Goal: Information Seeking & Learning: Understand process/instructions

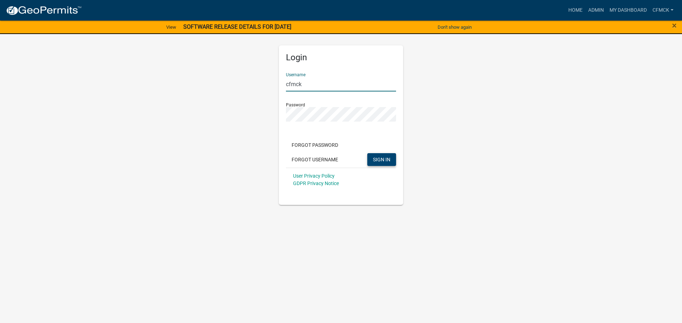
click at [381, 158] on span "SIGN IN" at bounding box center [381, 160] width 17 height 6
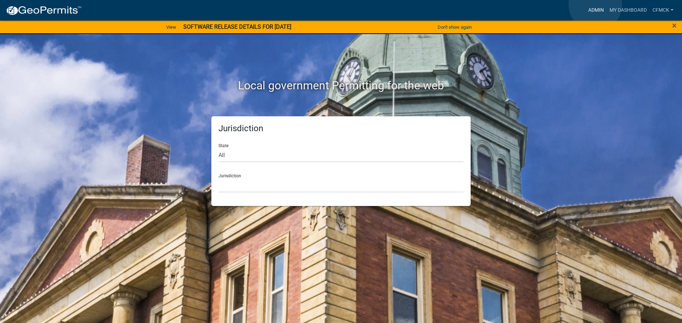
click at [595, 5] on link "Admin" at bounding box center [595, 10] width 21 height 13
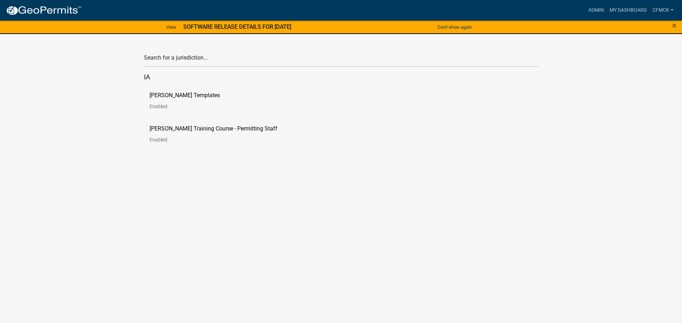
click at [173, 96] on p "[PERSON_NAME] Templates" at bounding box center [184, 96] width 70 height 6
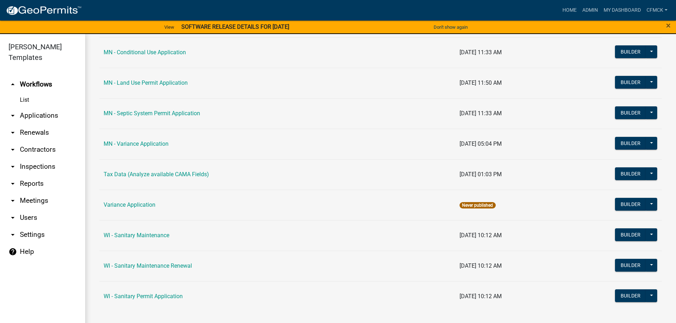
scroll to position [878, 0]
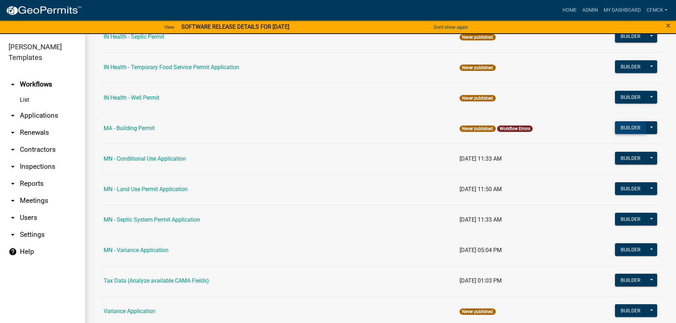
click at [624, 124] on button "Builder" at bounding box center [630, 127] width 31 height 13
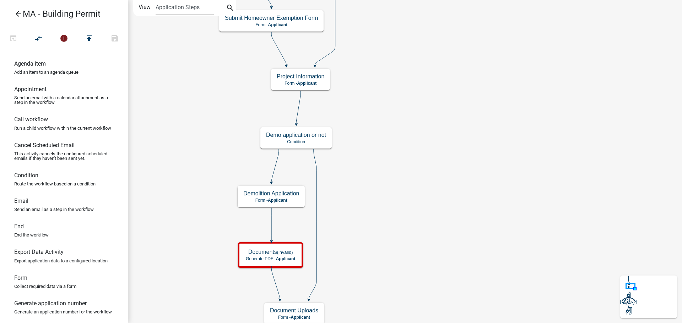
click at [16, 16] on icon "arrow_back" at bounding box center [18, 15] width 9 height 10
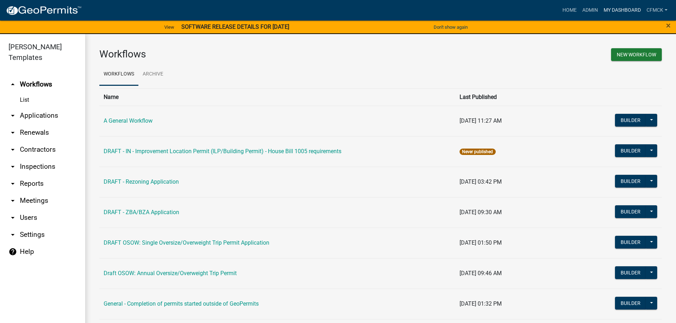
click at [630, 10] on link "My Dashboard" at bounding box center [622, 10] width 43 height 13
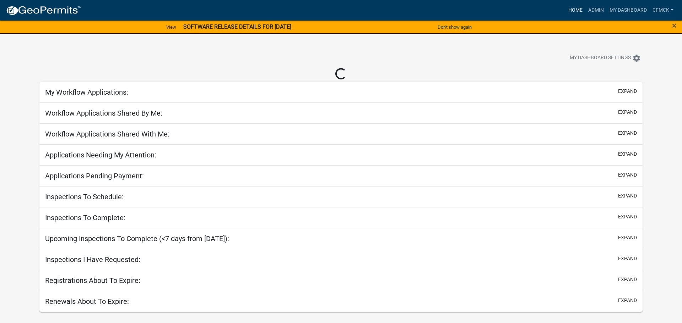
click at [579, 10] on link "Home" at bounding box center [575, 10] width 20 height 13
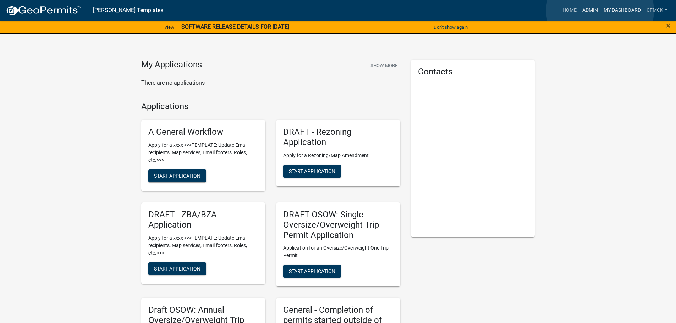
click at [601, 11] on link "My Dashboard" at bounding box center [622, 10] width 43 height 13
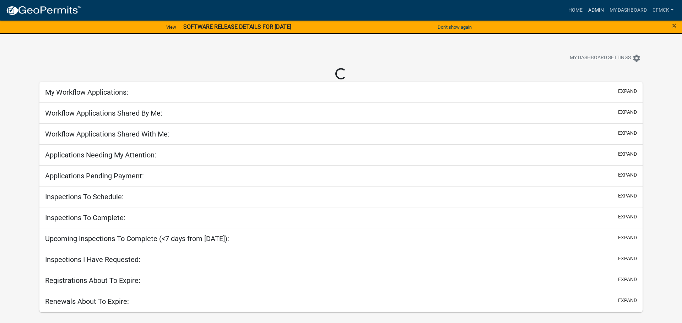
click at [594, 7] on link "Admin" at bounding box center [595, 10] width 21 height 13
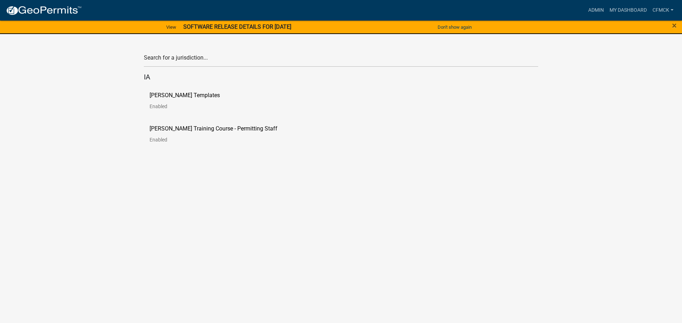
click at [172, 93] on p "[PERSON_NAME] Templates" at bounding box center [184, 96] width 70 height 6
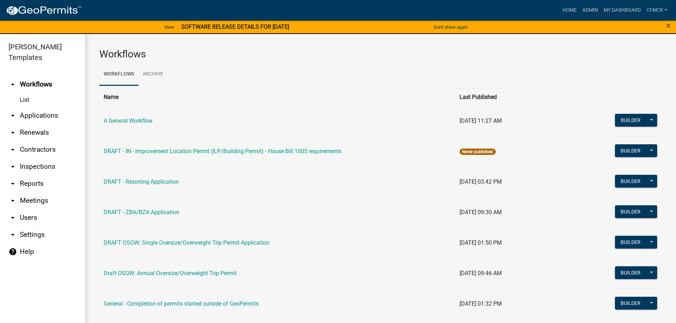
click at [13, 248] on icon "help" at bounding box center [13, 252] width 9 height 9
